Goal: Subscribe to service/newsletter

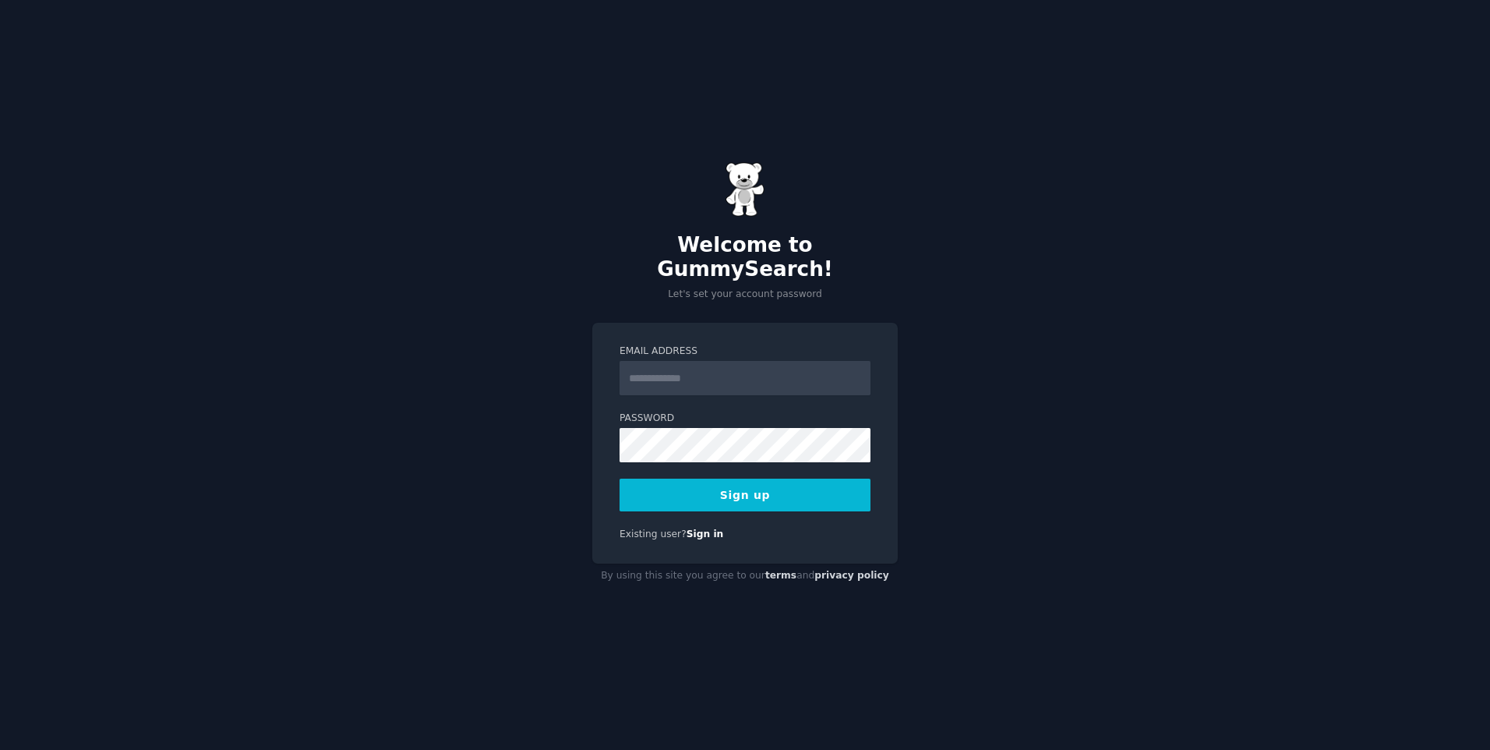
click at [789, 257] on h2 "Welcome to GummySearch!" at bounding box center [744, 257] width 305 height 49
drag, startPoint x: 0, startPoint y: 0, endPoint x: 789, endPoint y: 257, distance: 830.3
click at [789, 257] on h2 "Welcome to GummySearch!" at bounding box center [744, 257] width 305 height 49
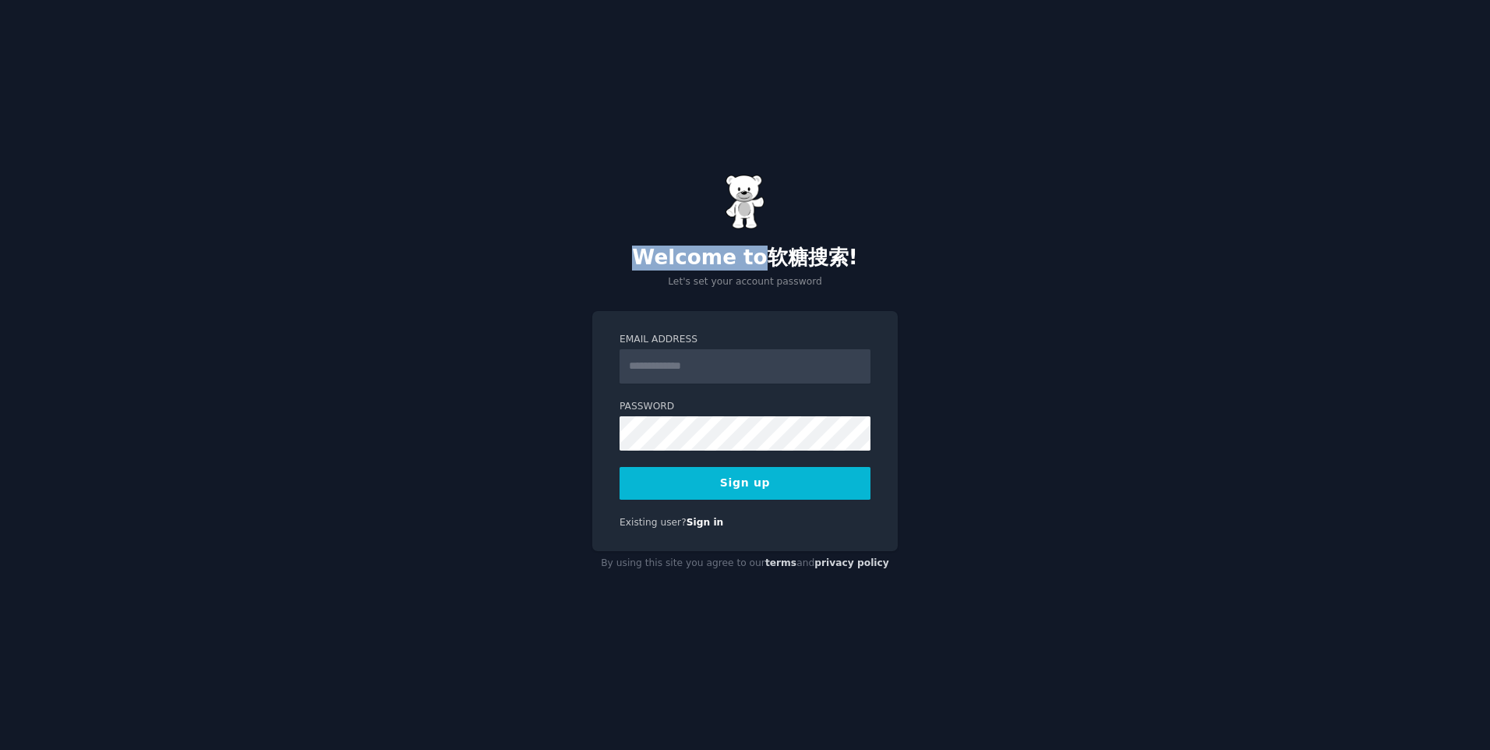
click at [798, 262] on font "软糖搜索" at bounding box center [808, 256] width 81 height 23
click at [785, 369] on input "Email Address" at bounding box center [745, 366] width 251 height 34
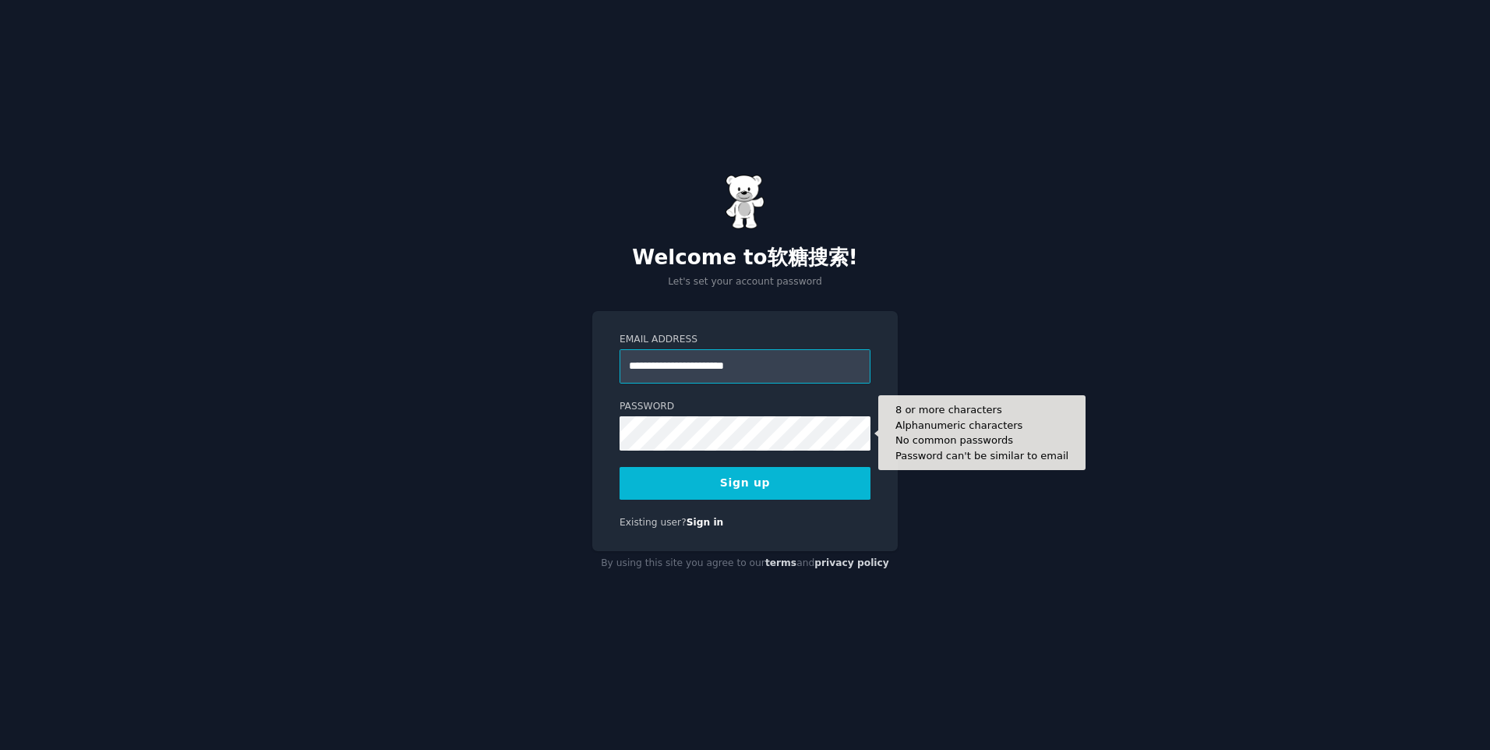
type input "**********"
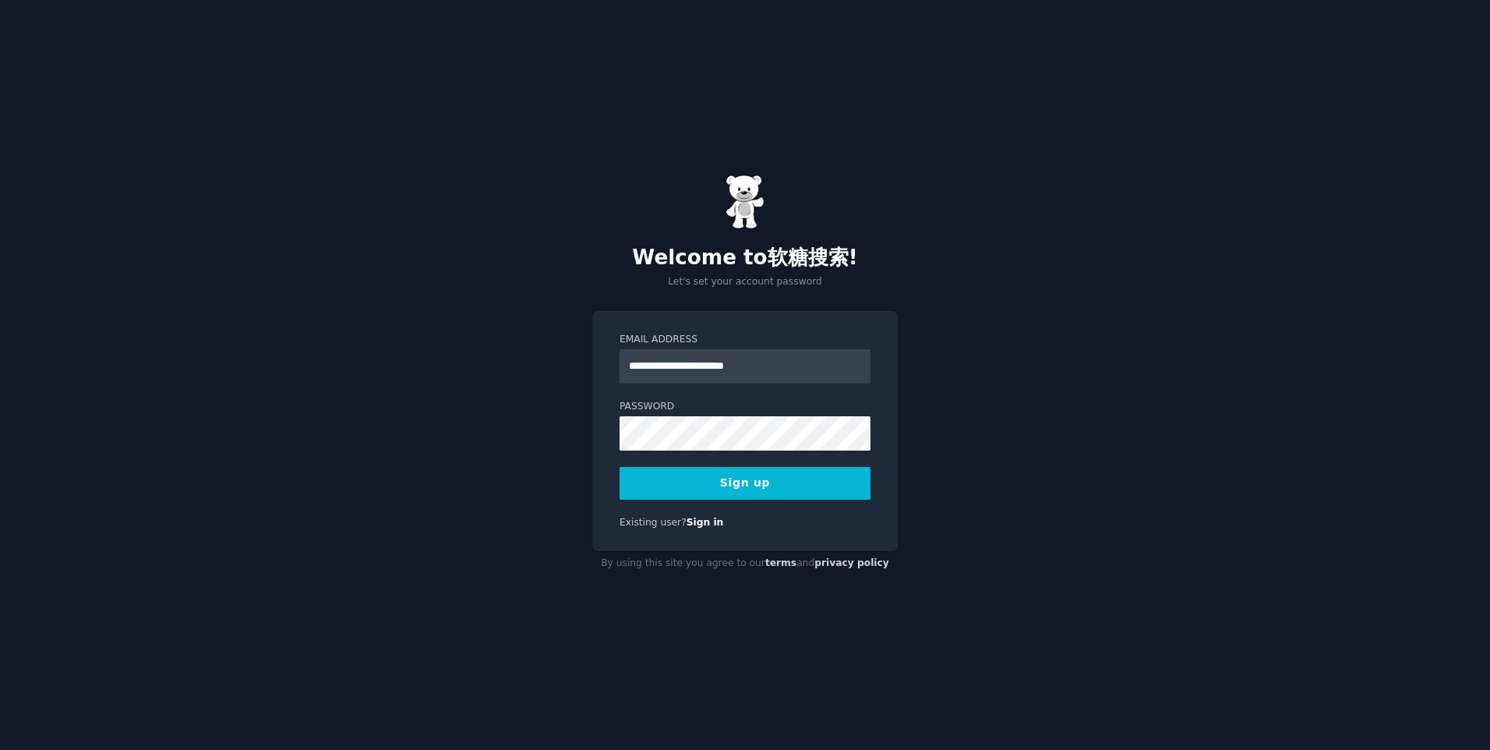
click at [762, 486] on button "Sign up" at bounding box center [745, 483] width 251 height 33
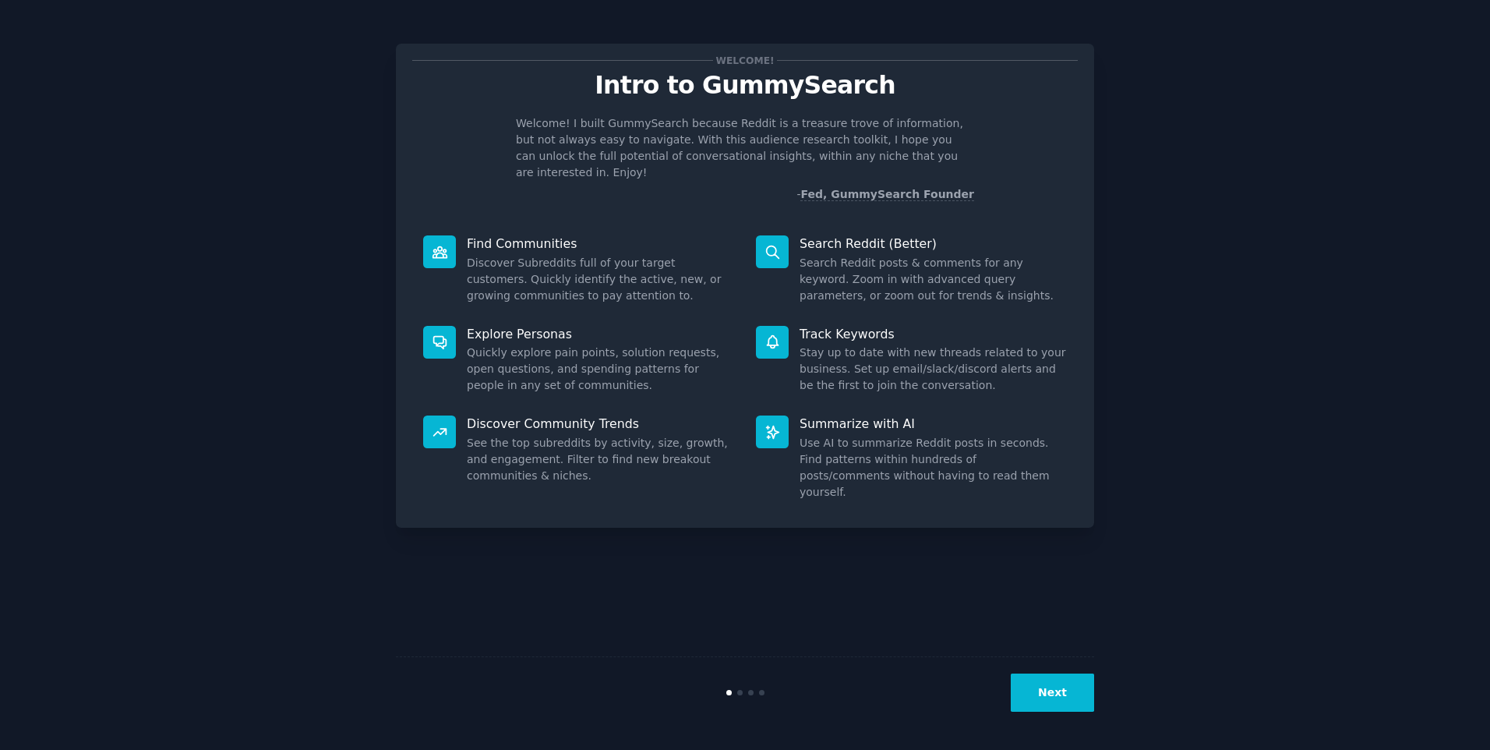
click at [1061, 699] on button "Next" at bounding box center [1052, 692] width 83 height 38
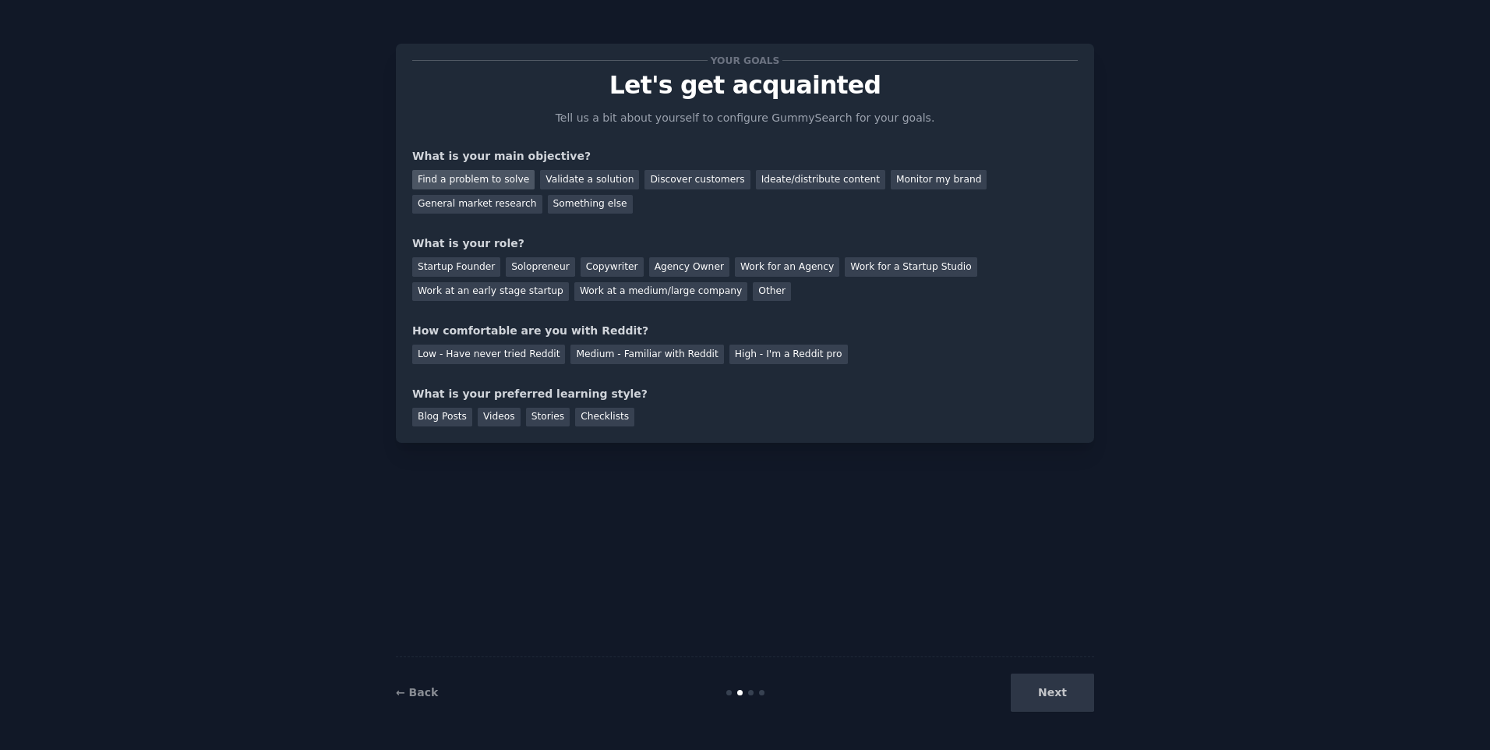
click at [478, 185] on div "Find a problem to solve" at bounding box center [473, 179] width 122 height 19
click at [569, 184] on div "Validate a solution" at bounding box center [589, 179] width 99 height 19
click at [509, 174] on div "Find a problem to solve" at bounding box center [473, 179] width 122 height 19
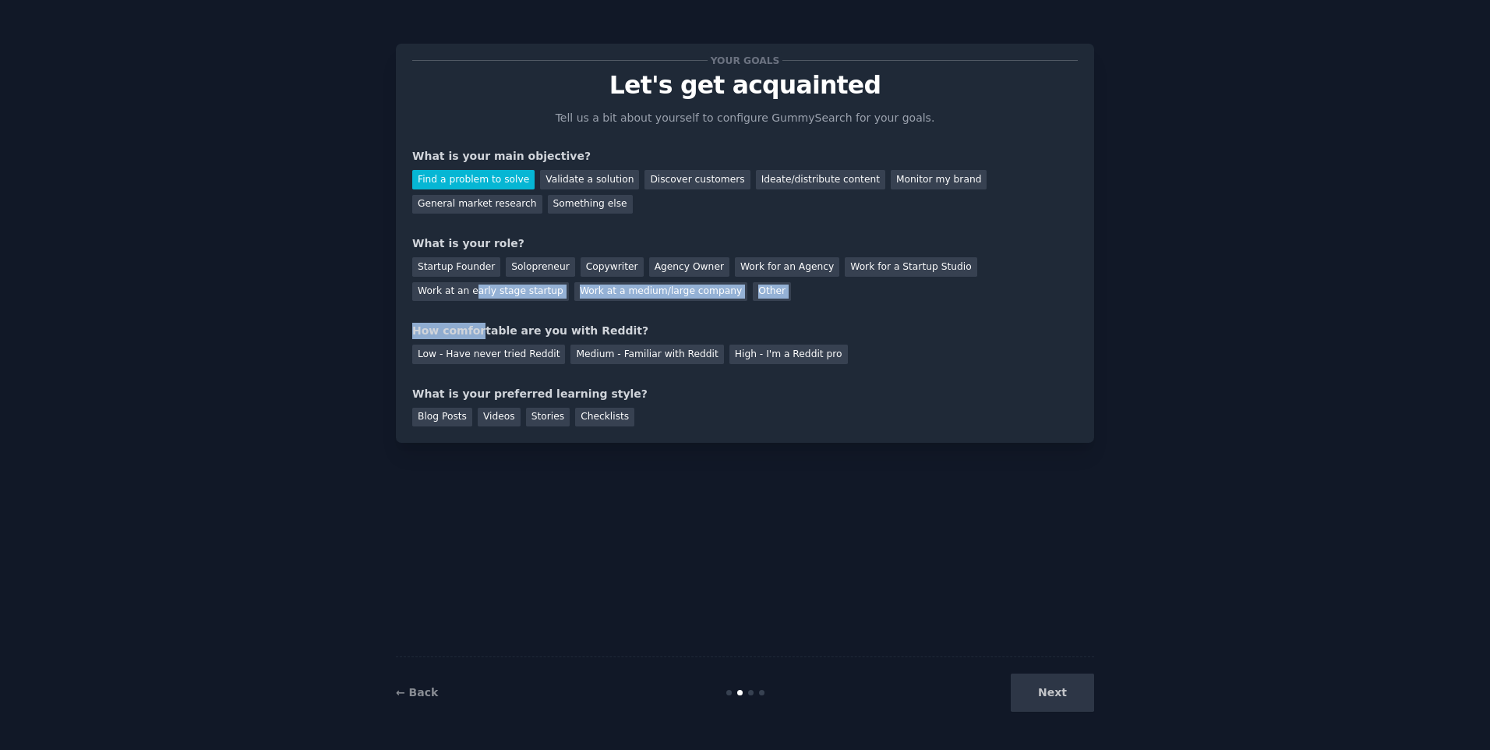
drag, startPoint x: 476, startPoint y: 286, endPoint x: 482, endPoint y: 313, distance: 27.2
click at [482, 313] on div "Your goals Let's get acquainted Tell us a bit about yourself to configure Gummy…" at bounding box center [745, 243] width 666 height 366
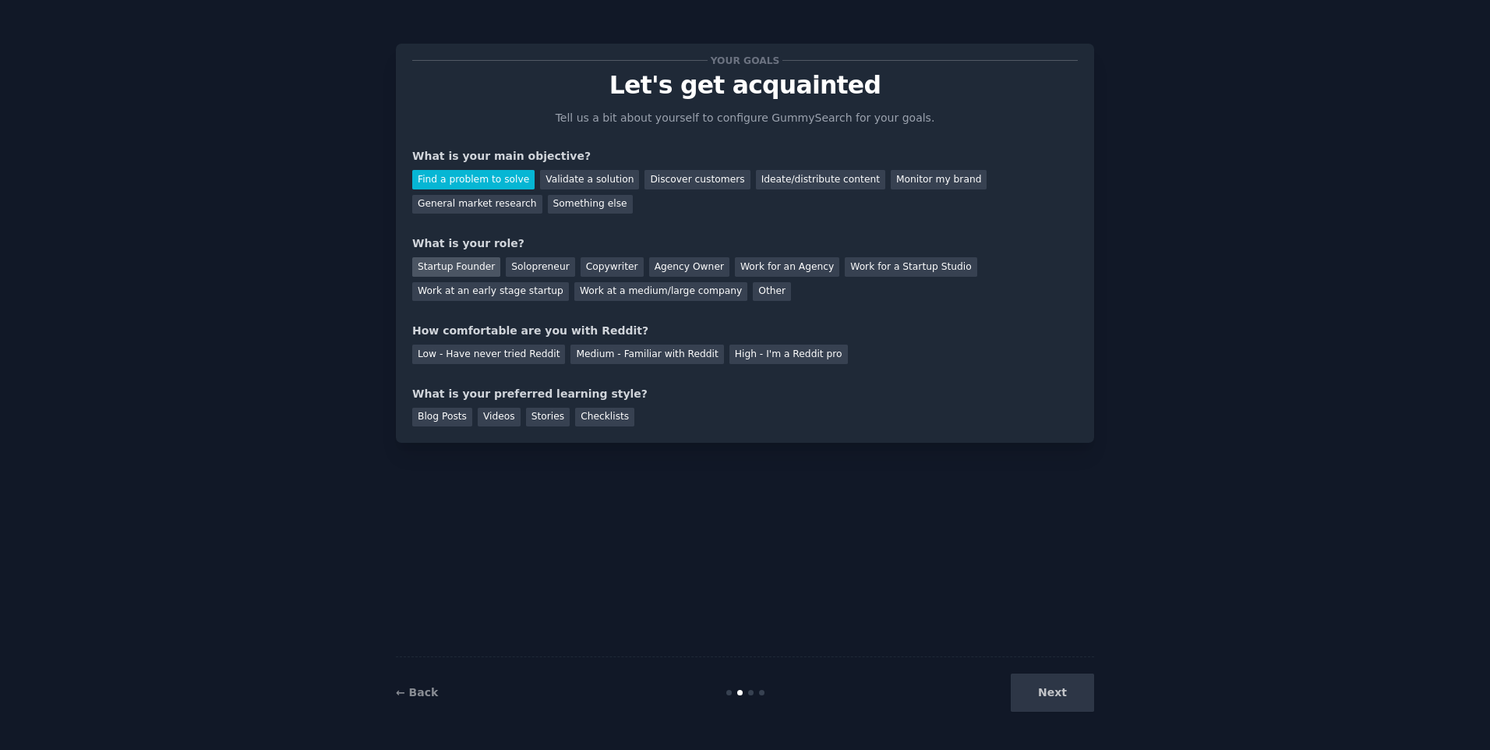
drag, startPoint x: 482, startPoint y: 313, endPoint x: 441, endPoint y: 273, distance: 57.3
click at [441, 273] on div "Startup Founder" at bounding box center [456, 266] width 88 height 19
click at [531, 348] on div "Low - Have never tried Reddit" at bounding box center [488, 353] width 153 height 19
click at [441, 421] on div "Blog Posts" at bounding box center [442, 417] width 60 height 19
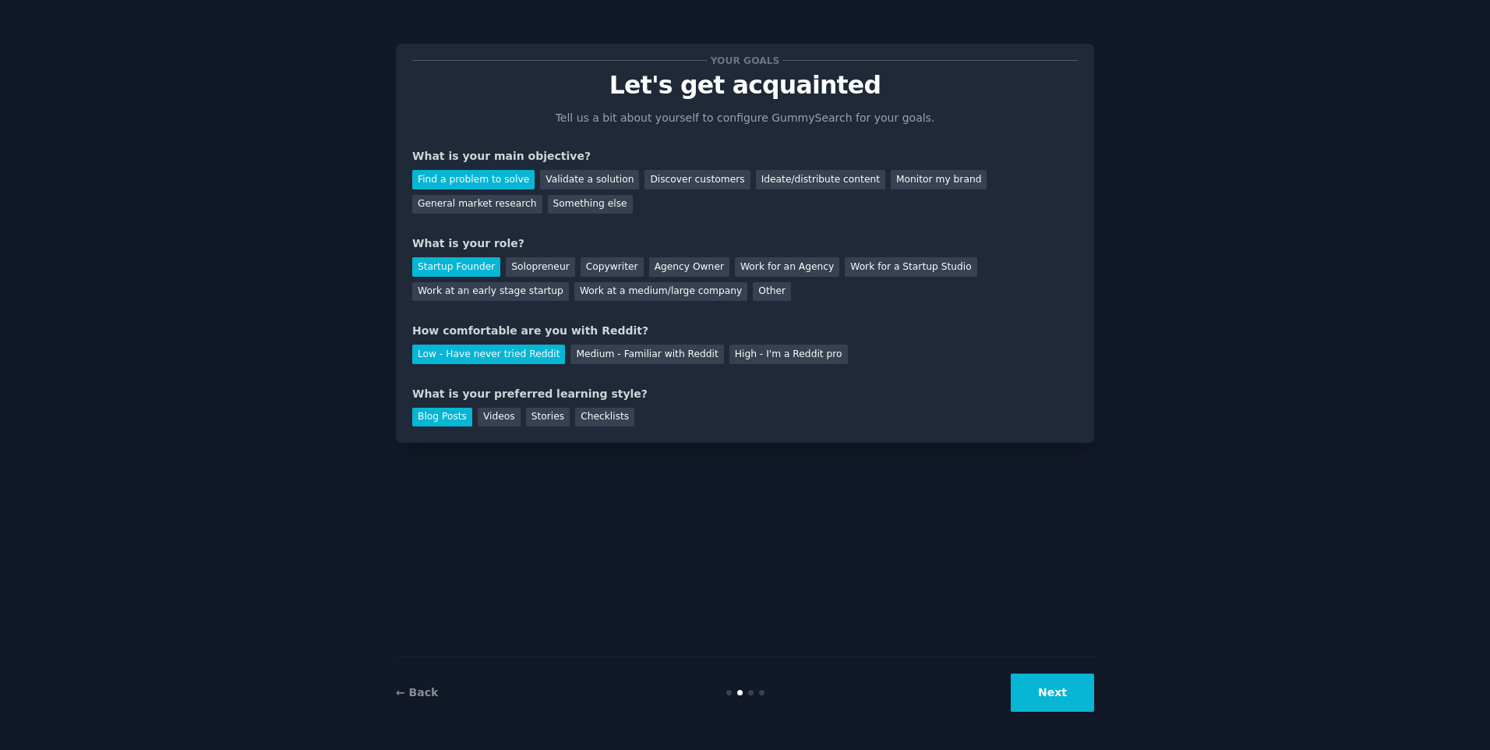
click at [1056, 689] on button "Next" at bounding box center [1052, 692] width 83 height 38
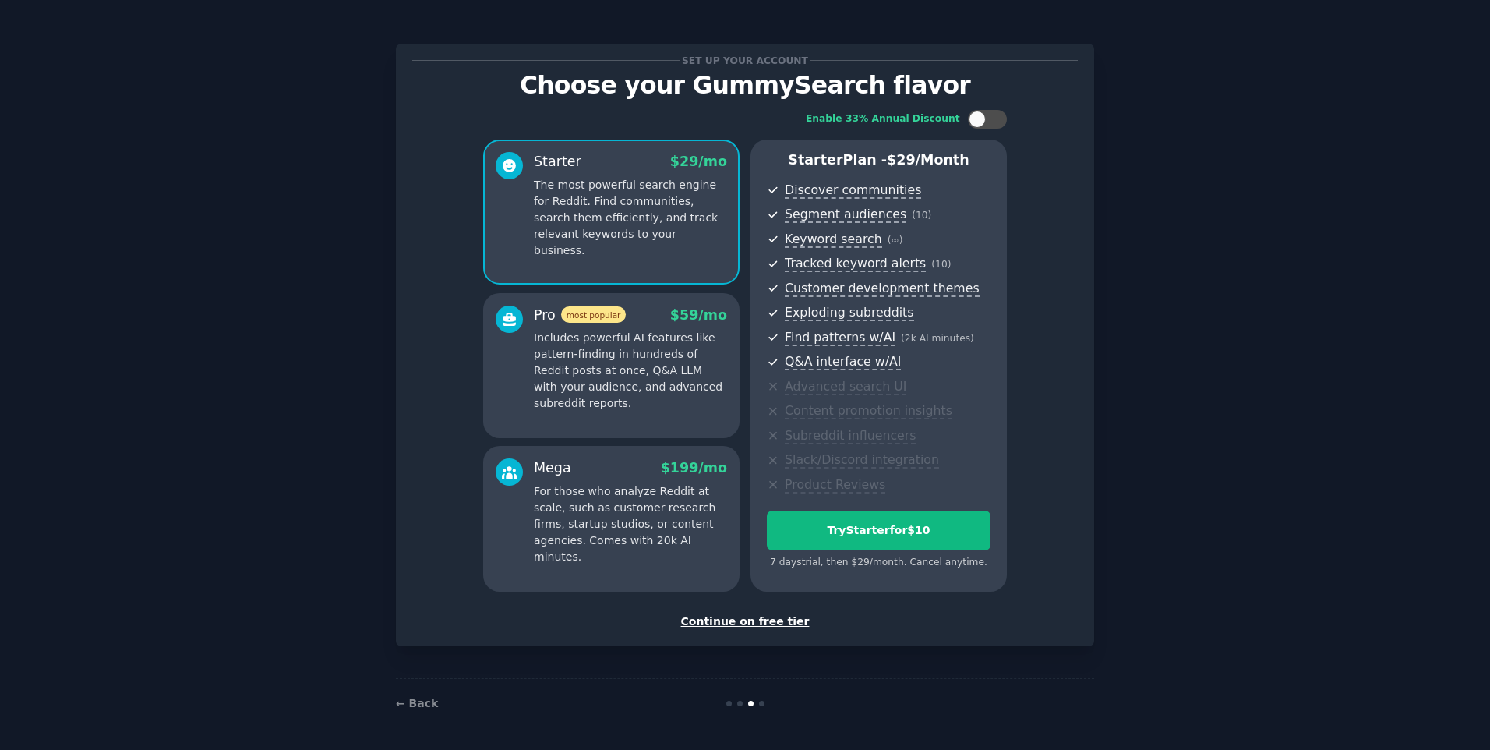
click at [768, 619] on div "Continue on free tier" at bounding box center [745, 621] width 666 height 16
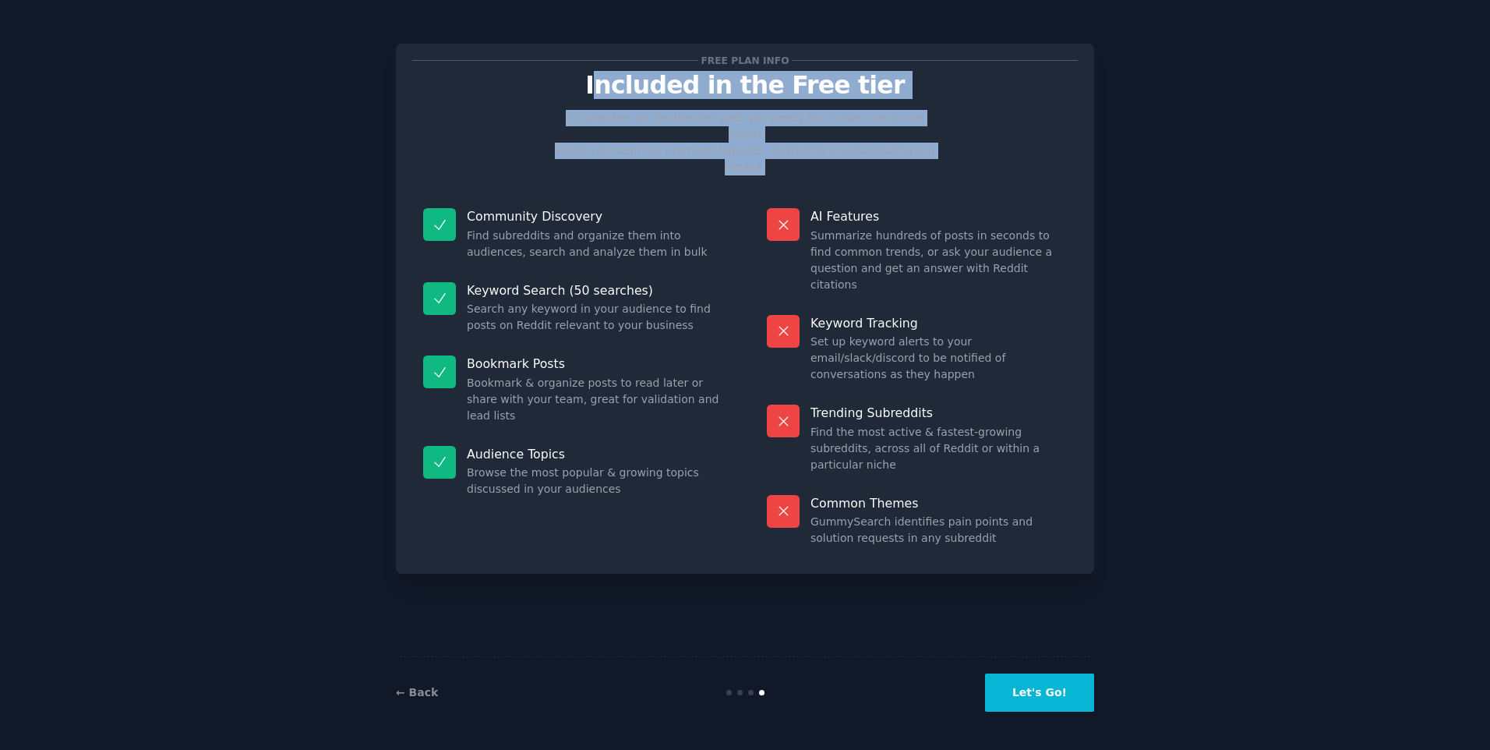
drag, startPoint x: 868, startPoint y: 149, endPoint x: 620, endPoint y: 73, distance: 259.1
click at [620, 73] on div "Free plan info Included in the Free tier 50 searches on the free tier gets you …" at bounding box center [745, 308] width 666 height 497
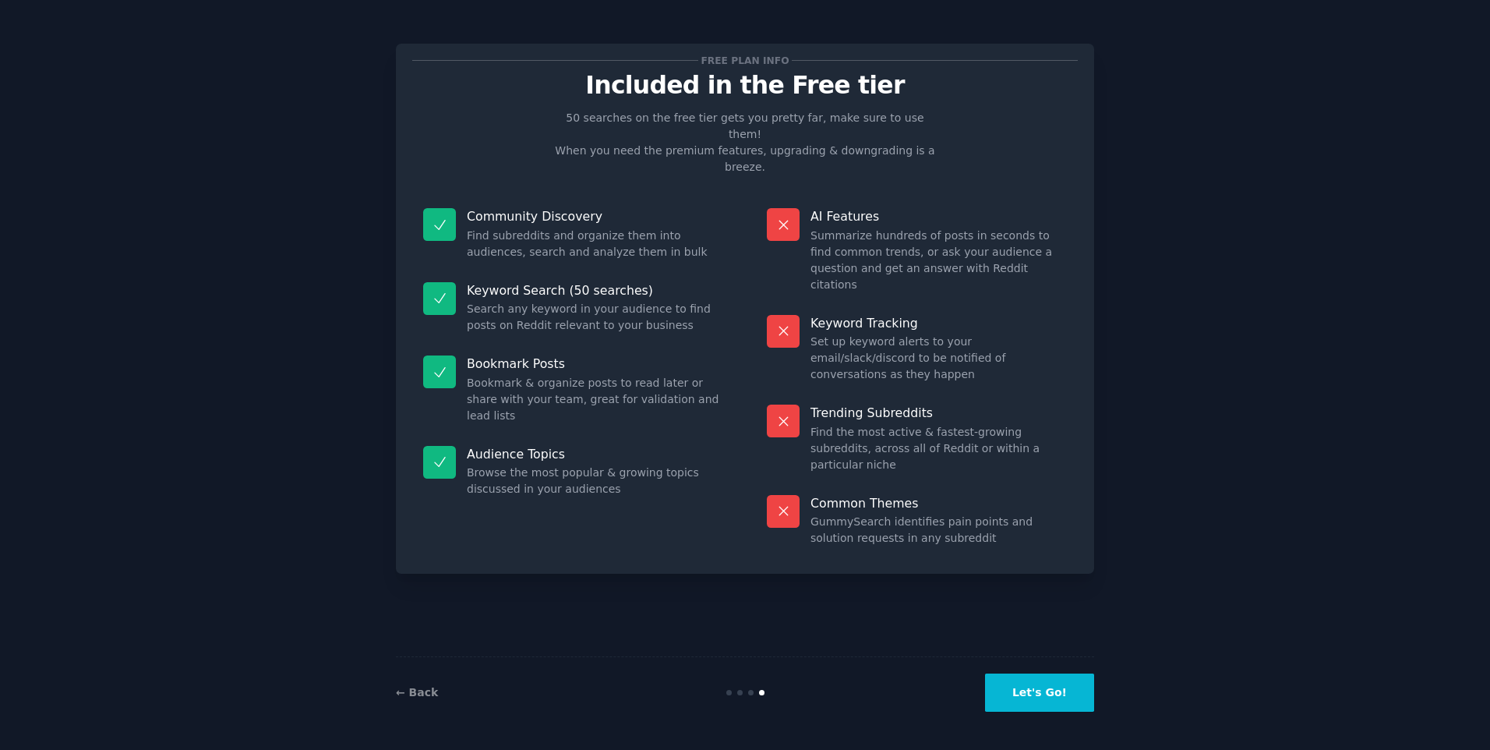
drag, startPoint x: 620, startPoint y: 73, endPoint x: 567, endPoint y: 85, distance: 55.0
click at [567, 85] on p "Included in the Free tier" at bounding box center [745, 85] width 666 height 27
click at [1054, 697] on button "Let's Go!" at bounding box center [1039, 692] width 109 height 38
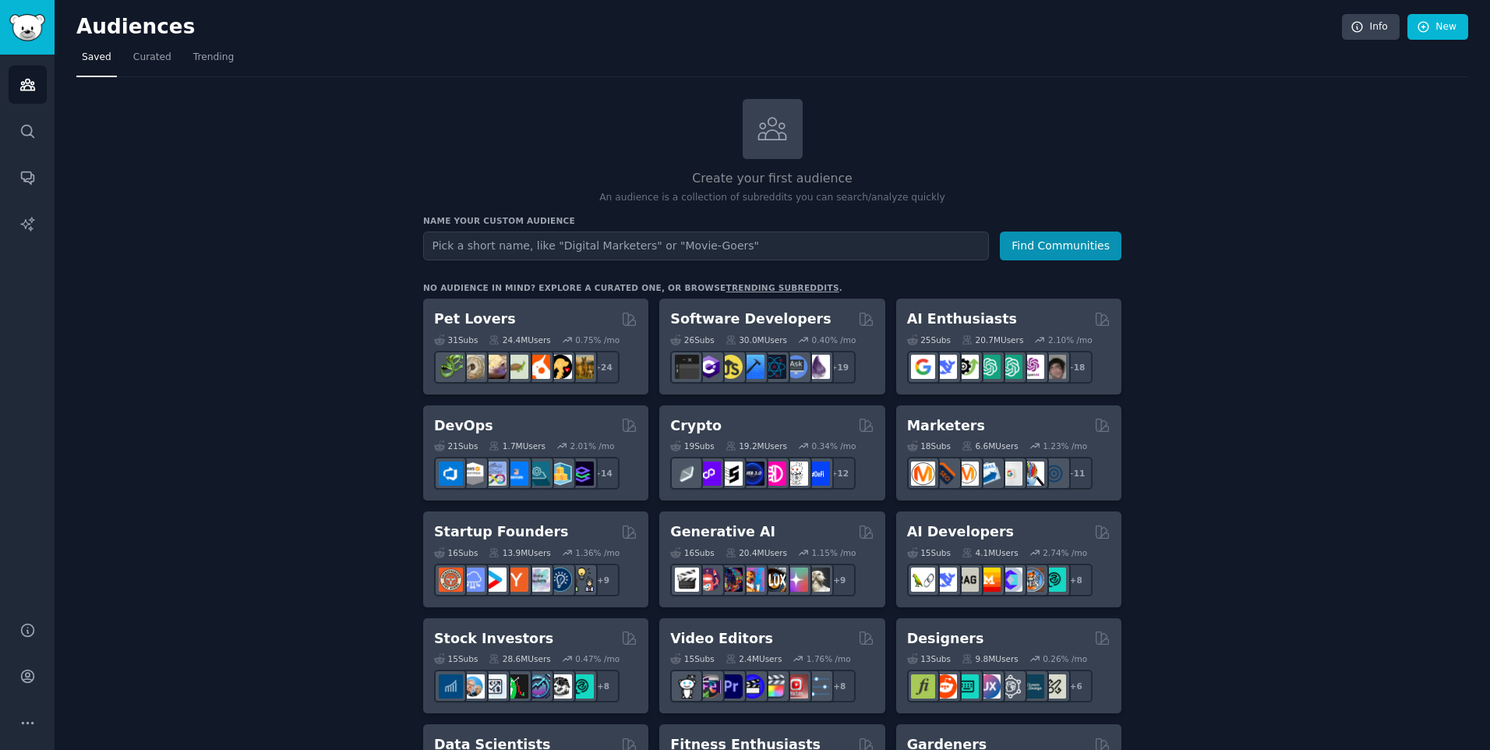
drag, startPoint x: 968, startPoint y: 315, endPoint x: 938, endPoint y: 322, distance: 31.2
click at [938, 322] on h2 "AI Enthusiasts" at bounding box center [962, 318] width 110 height 19
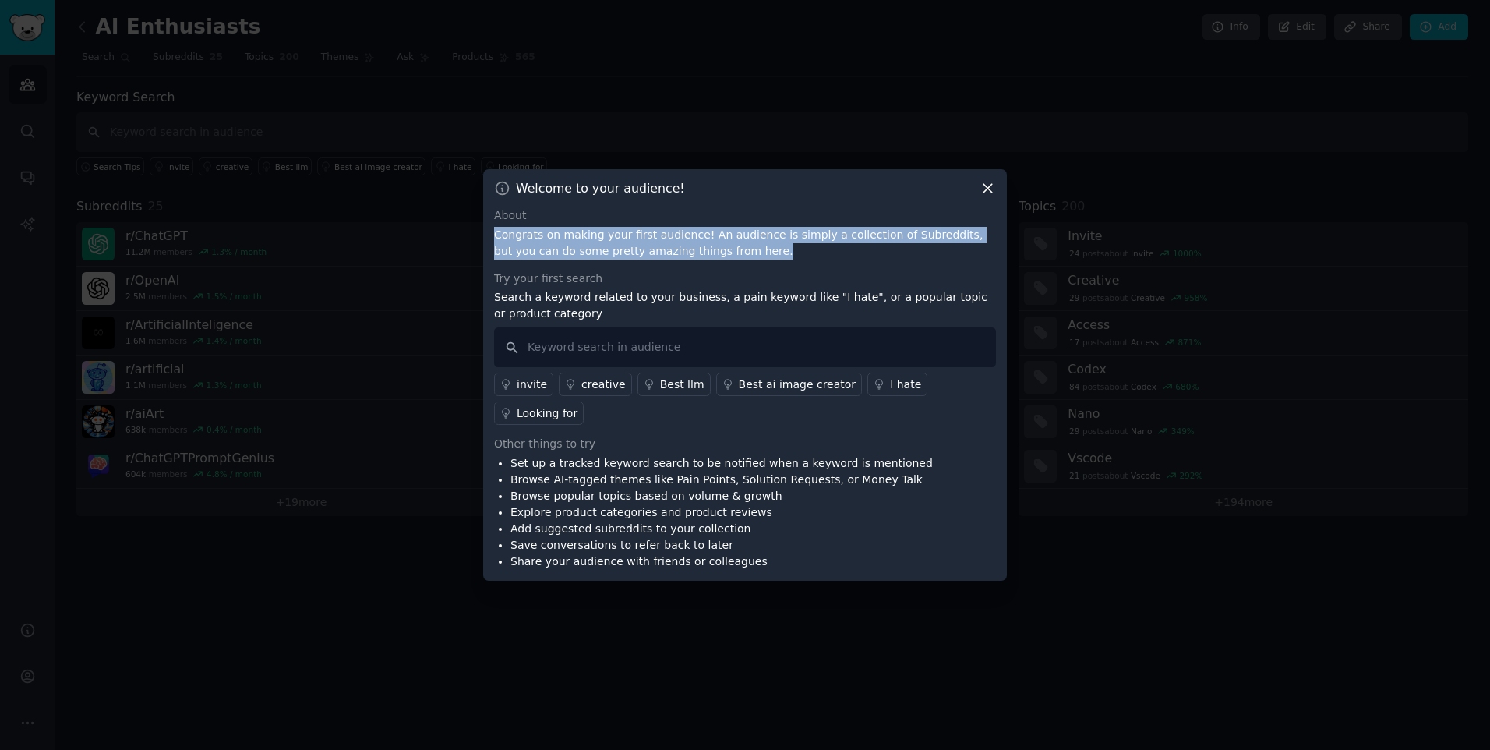
drag, startPoint x: 778, startPoint y: 249, endPoint x: 754, endPoint y: 208, distance: 46.8
click at [754, 208] on div "About Congrats on making your first audience! An audience is simply a collectio…" at bounding box center [745, 233] width 502 height 52
click at [754, 208] on div "About" at bounding box center [745, 215] width 502 height 16
